Goal: Communication & Community: Answer question/provide support

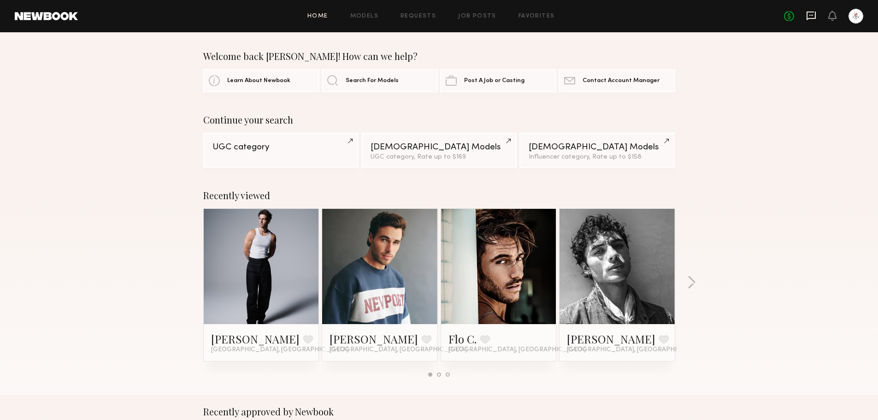
click at [815, 14] on icon at bounding box center [811, 16] width 10 height 10
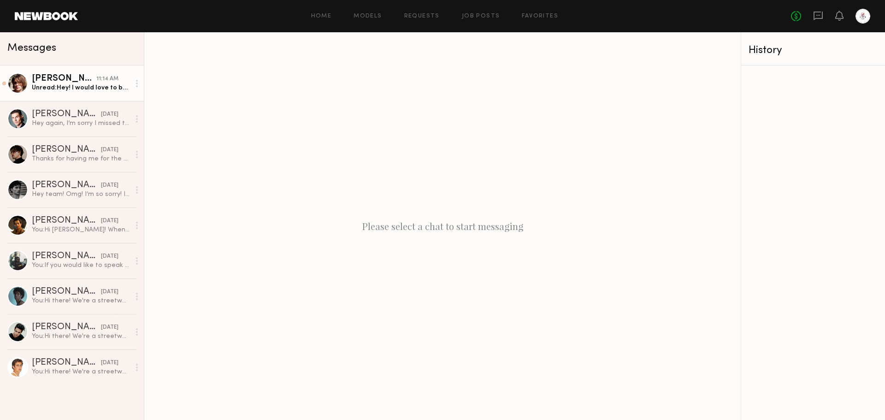
click at [66, 86] on div "Unread: Hey! I would love to be considered, but I have a conflicting shoot at 2…" at bounding box center [81, 87] width 98 height 9
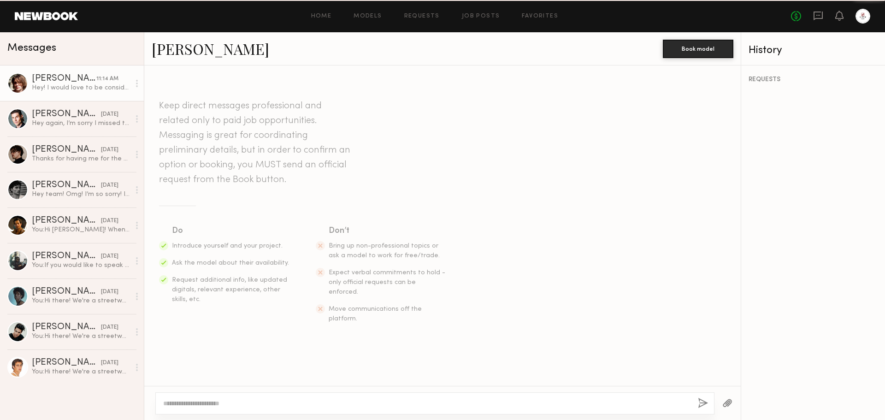
scroll to position [144, 0]
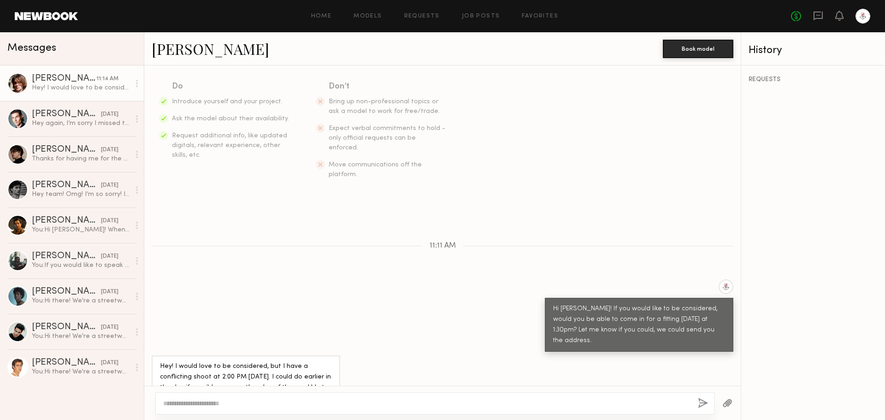
click at [167, 48] on link "[PERSON_NAME]" at bounding box center [211, 49] width 118 height 20
click at [266, 408] on div at bounding box center [434, 403] width 559 height 22
click at [272, 404] on textarea at bounding box center [426, 403] width 527 height 9
type textarea "*"
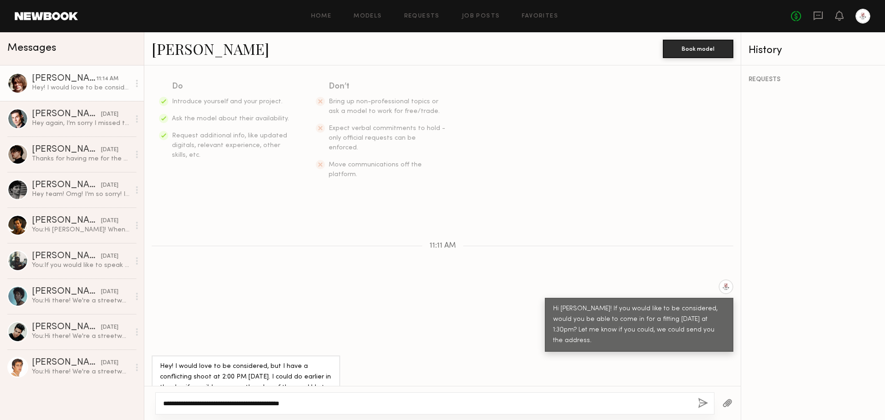
type textarea "**********"
click at [704, 401] on button "button" at bounding box center [703, 404] width 10 height 12
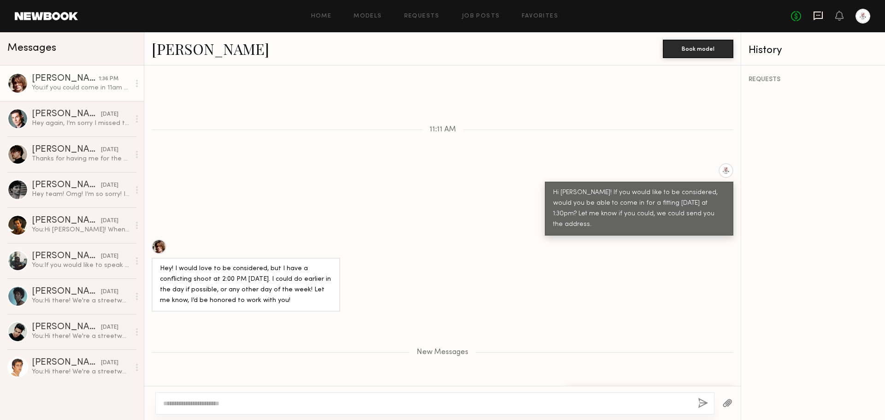
click at [819, 17] on icon at bounding box center [818, 16] width 10 height 10
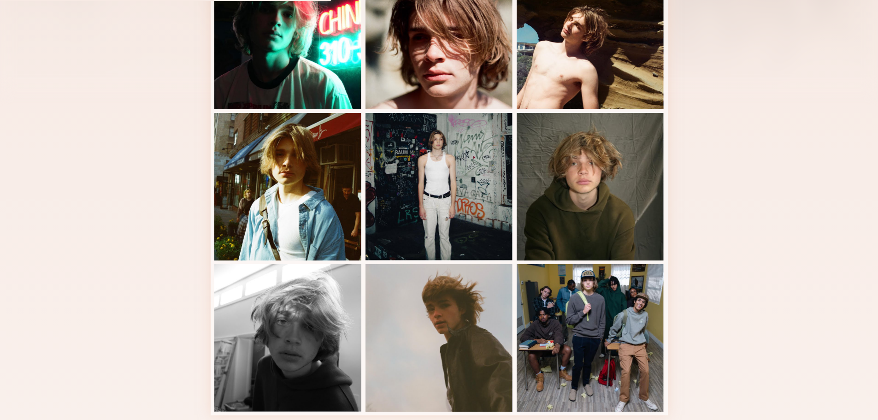
scroll to position [323, 0]
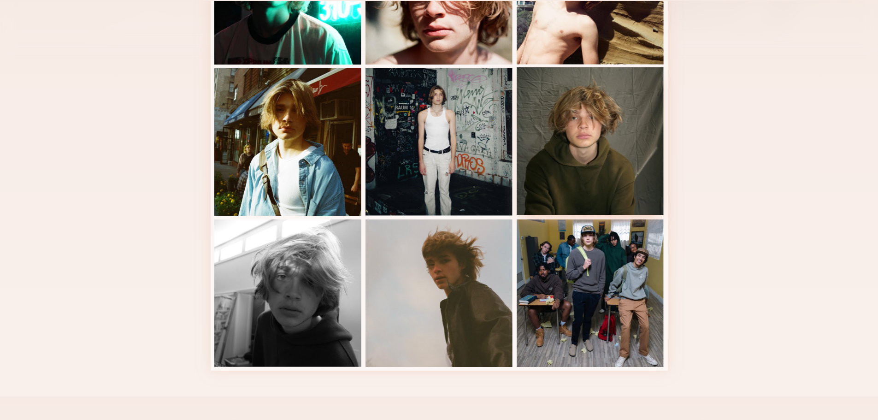
click at [633, 193] on div at bounding box center [591, 141] width 148 height 148
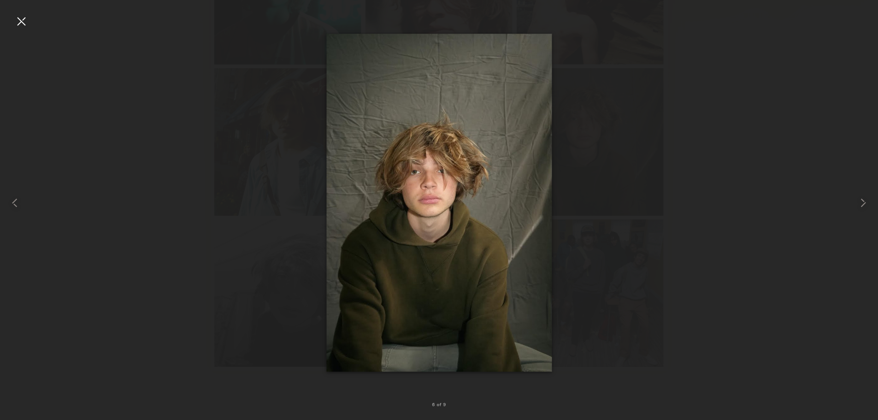
click at [15, 23] on div at bounding box center [21, 21] width 15 height 15
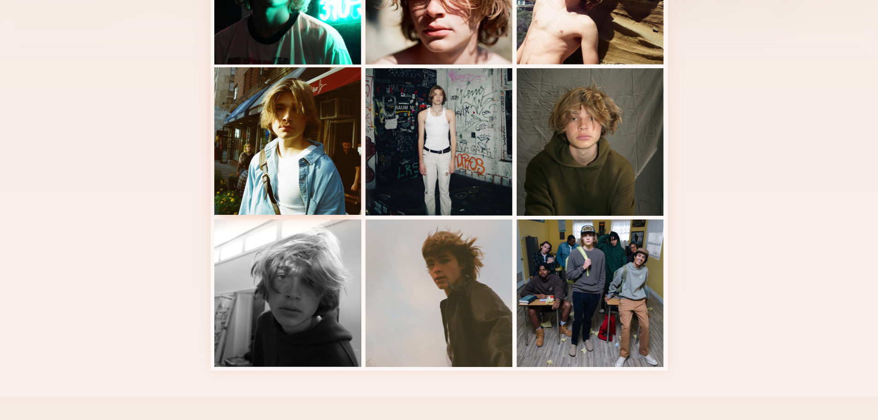
click at [297, 155] on div at bounding box center [288, 141] width 148 height 148
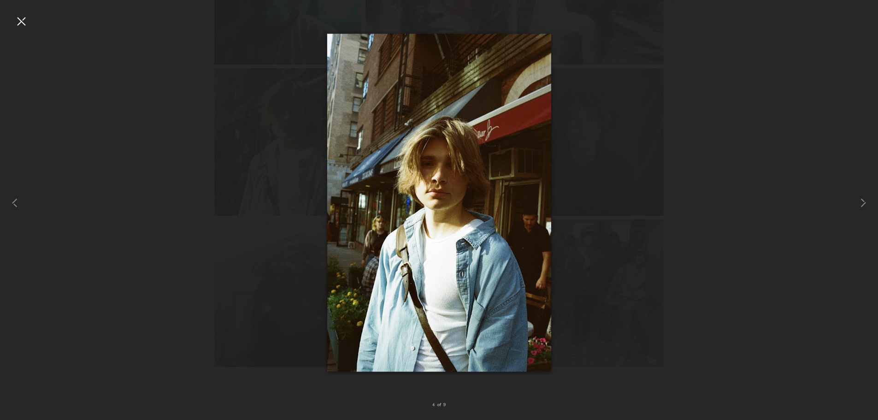
click at [18, 24] on div at bounding box center [21, 21] width 15 height 15
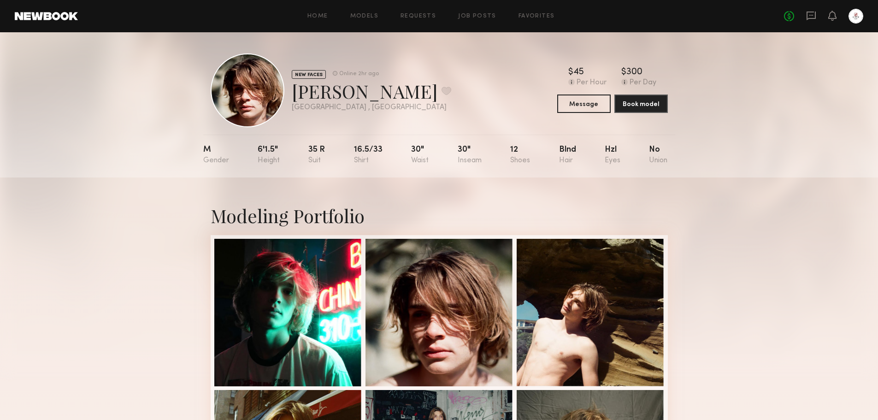
scroll to position [0, 0]
